Goal: Find specific page/section: Find specific page/section

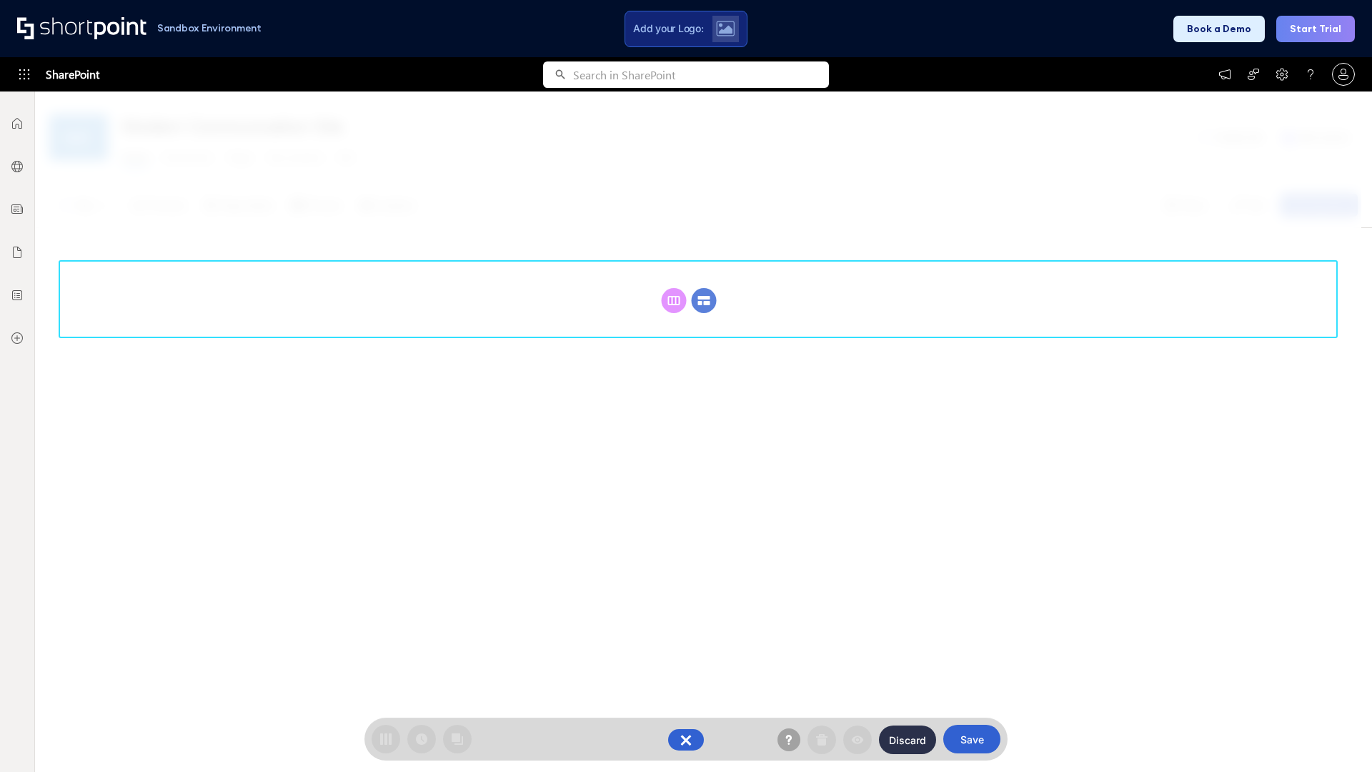
scroll to position [197, 0]
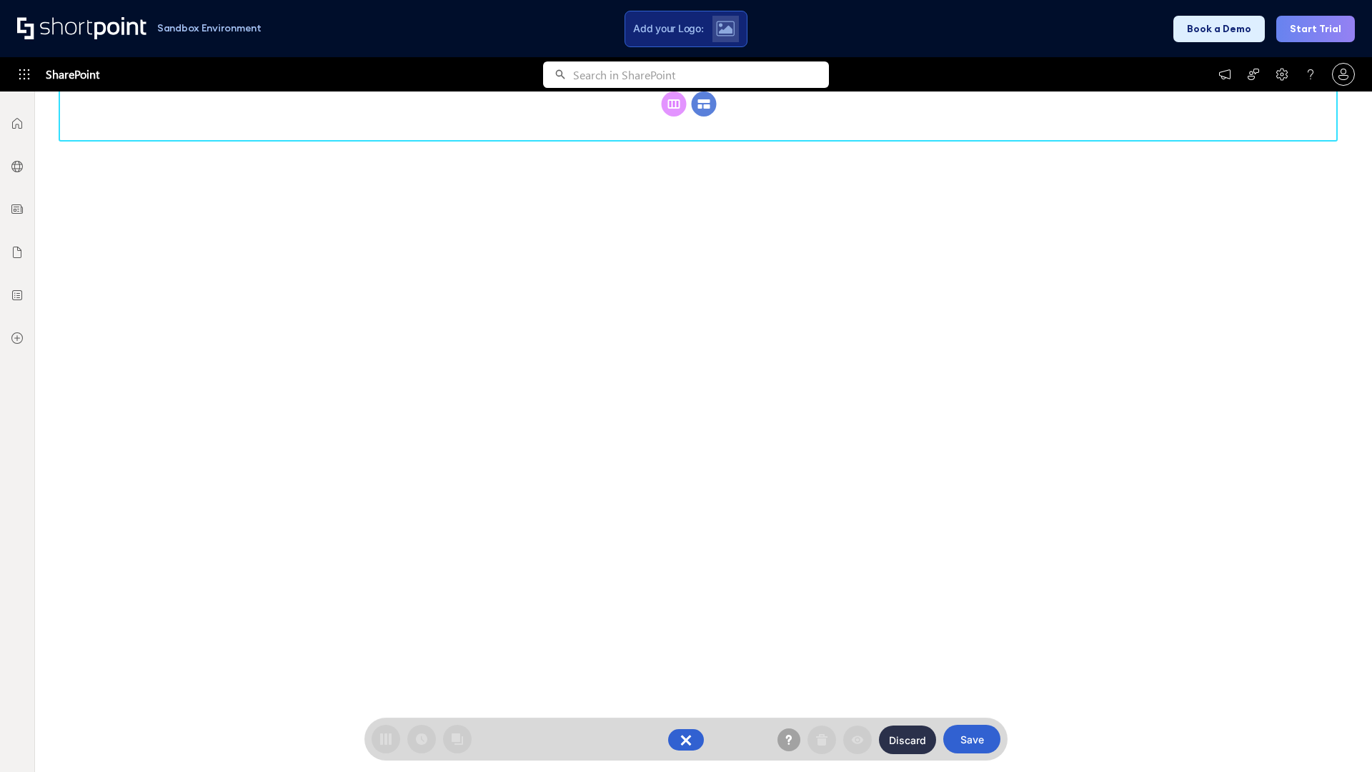
click at [704, 117] on circle at bounding box center [704, 103] width 25 height 25
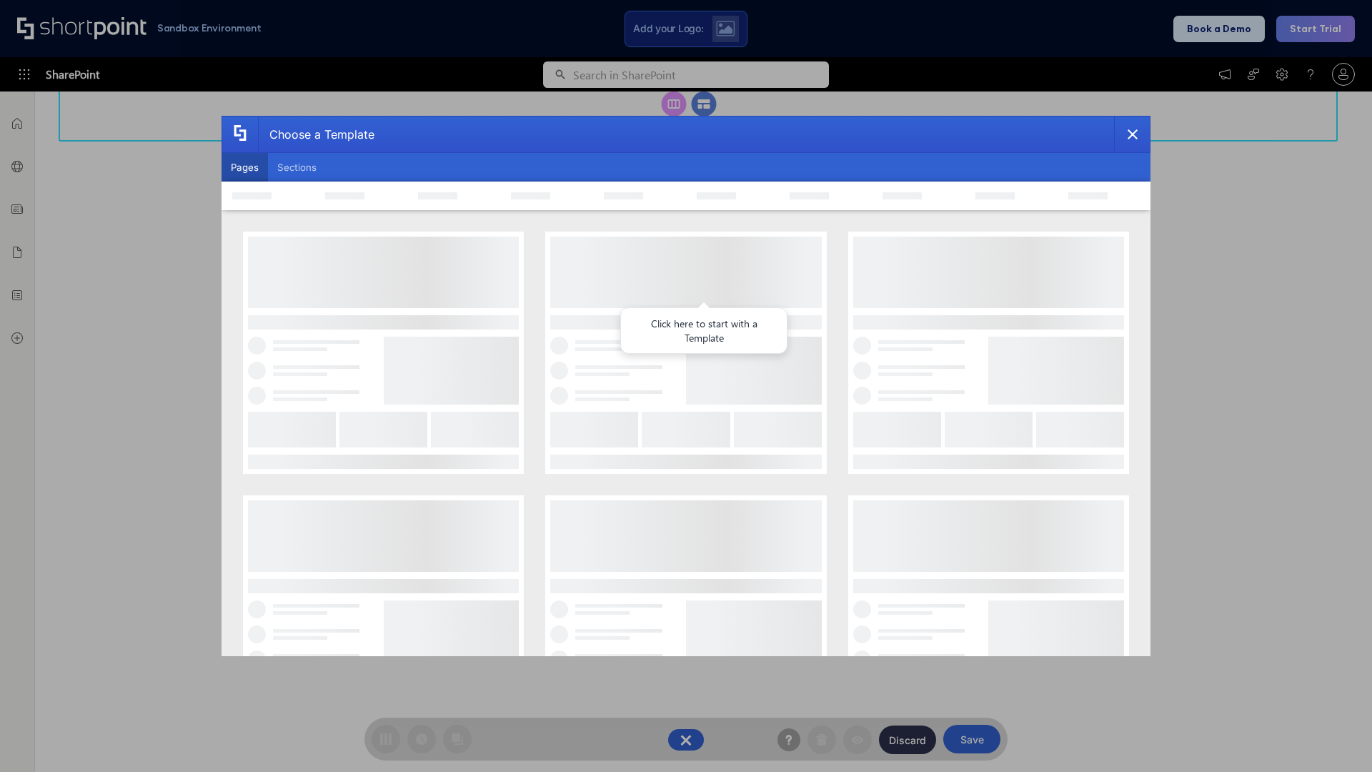
scroll to position [0, 0]
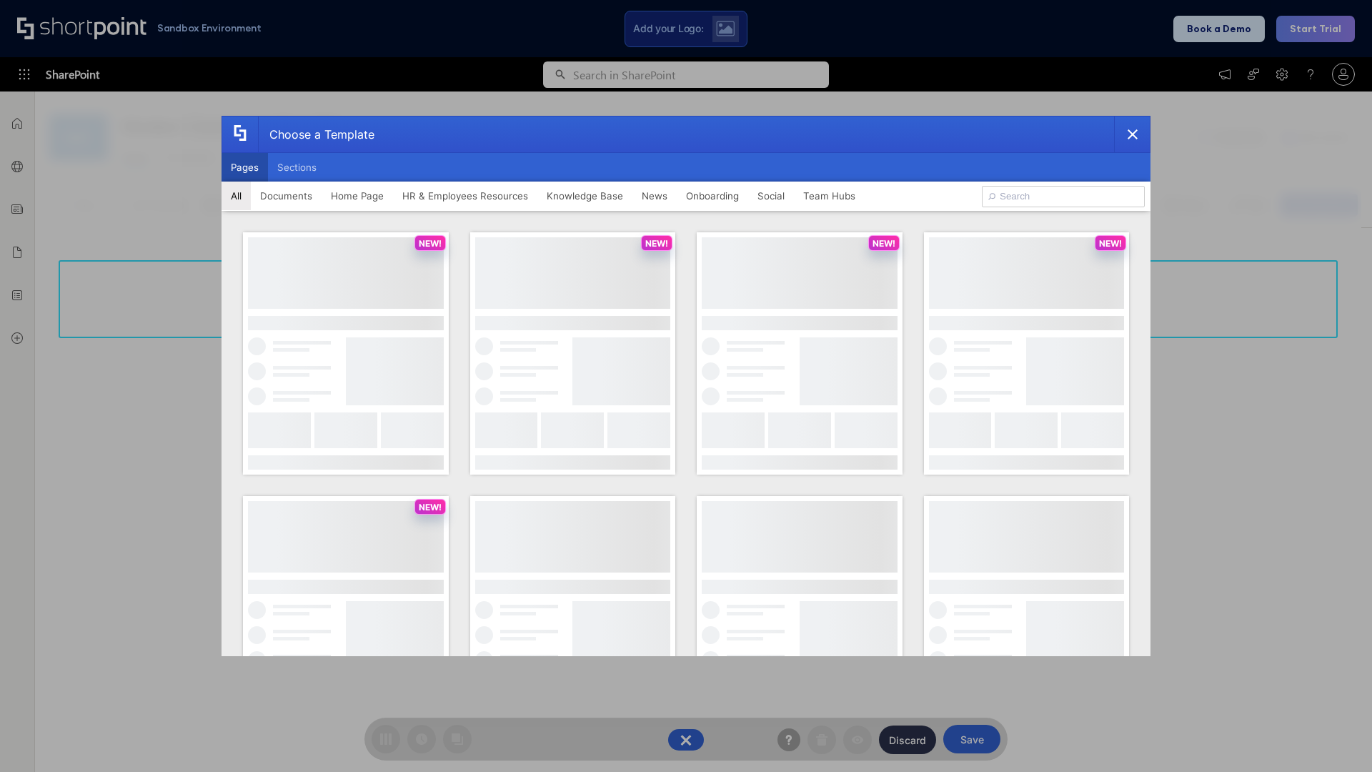
click at [244, 167] on button "Pages" at bounding box center [245, 167] width 46 height 29
type input "Intranet Layout 1"
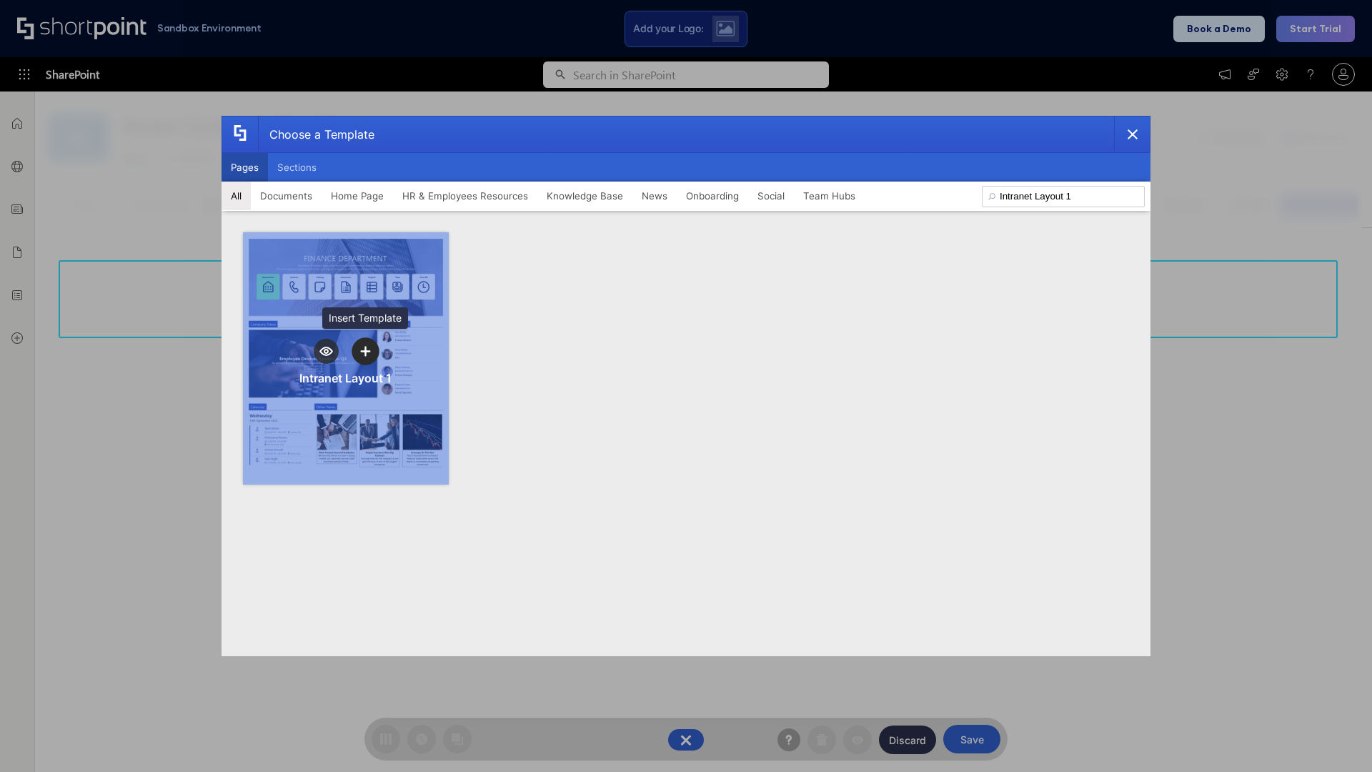
click at [365, 351] on icon "template selector" at bounding box center [365, 351] width 10 height 10
